Goal: Transaction & Acquisition: Purchase product/service

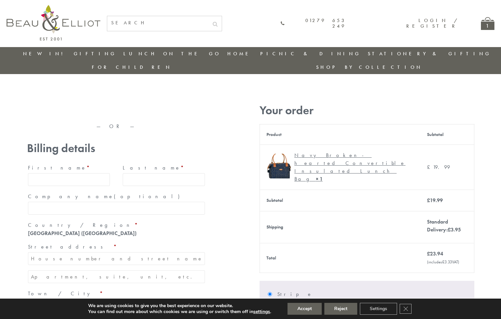
type input "[EMAIL_ADDRESS][DOMAIN_NAME]"
type input "[PERSON_NAME]"
type input "Williams"
type input "23, Scottsdale, Happytown"
type input "London"
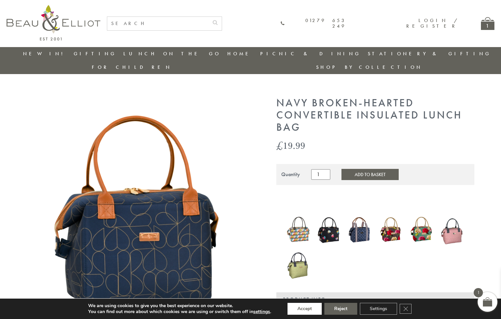
click at [305, 309] on button "Accept" at bounding box center [305, 309] width 34 height 12
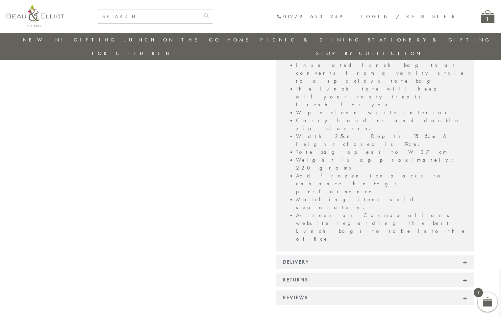
scroll to position [495, 0]
